Goal: Task Accomplishment & Management: Manage account settings

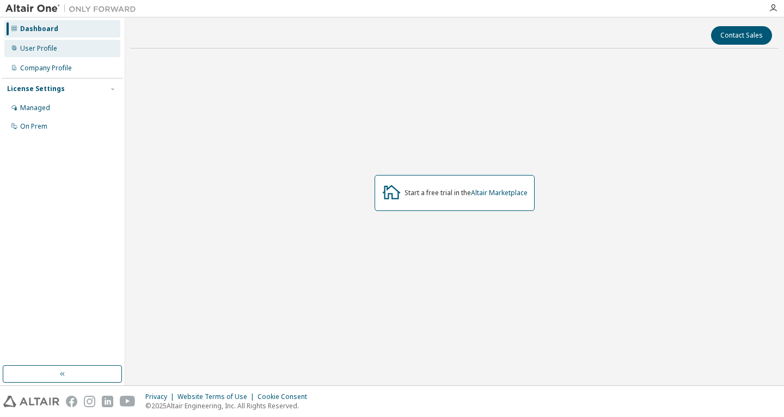
click at [51, 51] on div "User Profile" at bounding box center [38, 48] width 37 height 9
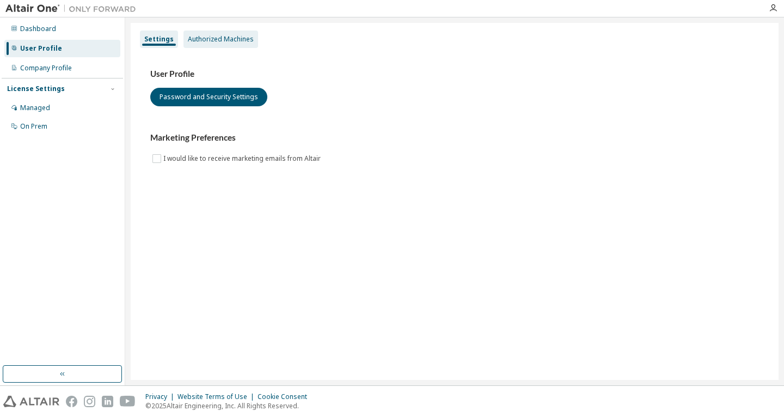
click at [195, 45] on div "Authorized Machines" at bounding box center [220, 38] width 75 height 17
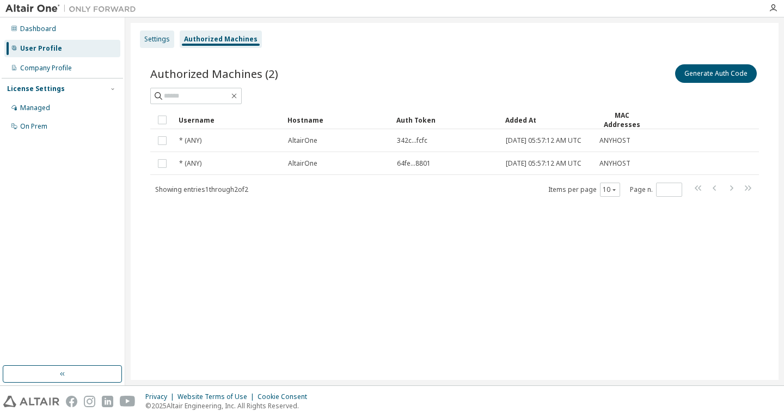
click at [170, 44] on div "Settings" at bounding box center [157, 38] width 34 height 17
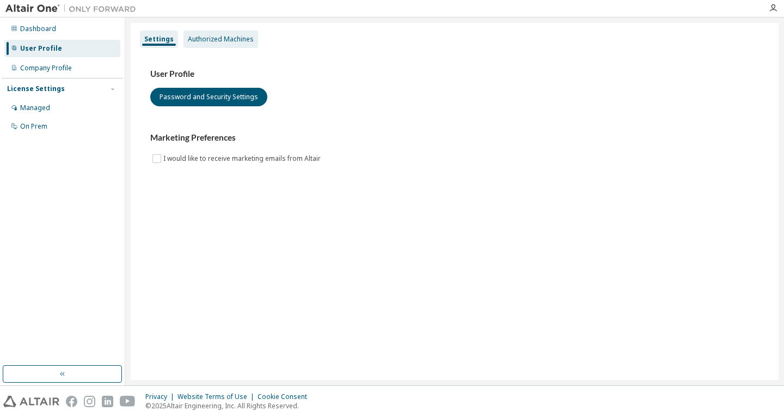
click at [198, 42] on div "Authorized Machines" at bounding box center [221, 39] width 66 height 9
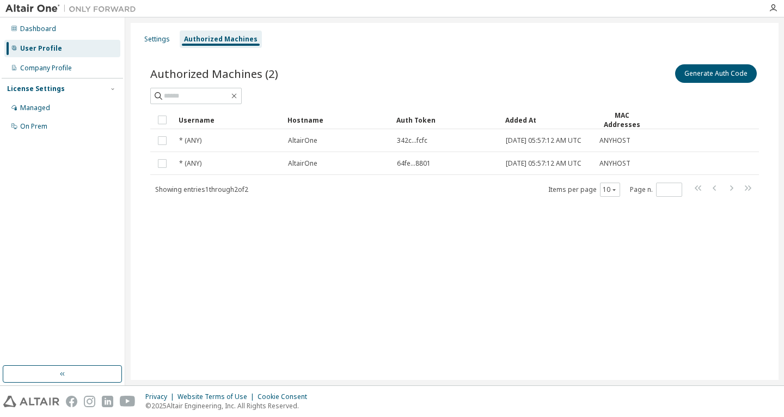
click at [505, 91] on div at bounding box center [454, 96] width 609 height 16
click at [66, 69] on div "Company Profile" at bounding box center [46, 68] width 52 height 9
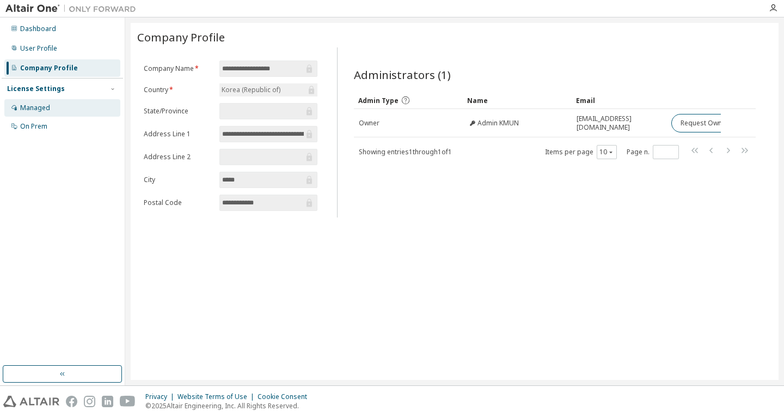
click at [70, 113] on div "Managed" at bounding box center [62, 107] width 116 height 17
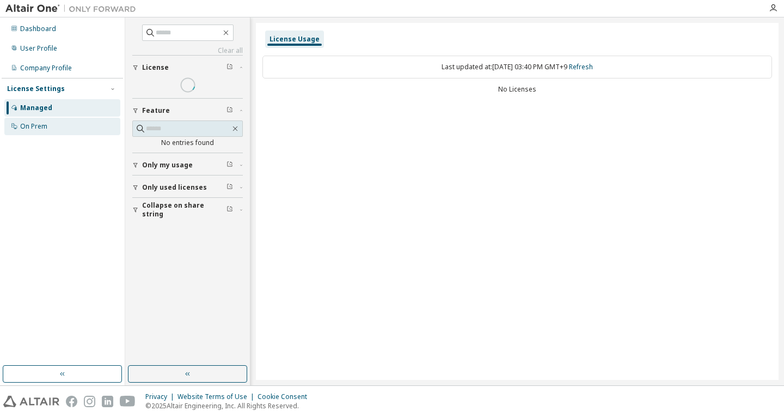
click at [86, 124] on div "On Prem" at bounding box center [62, 126] width 116 height 17
